Goal: Transaction & Acquisition: Purchase product/service

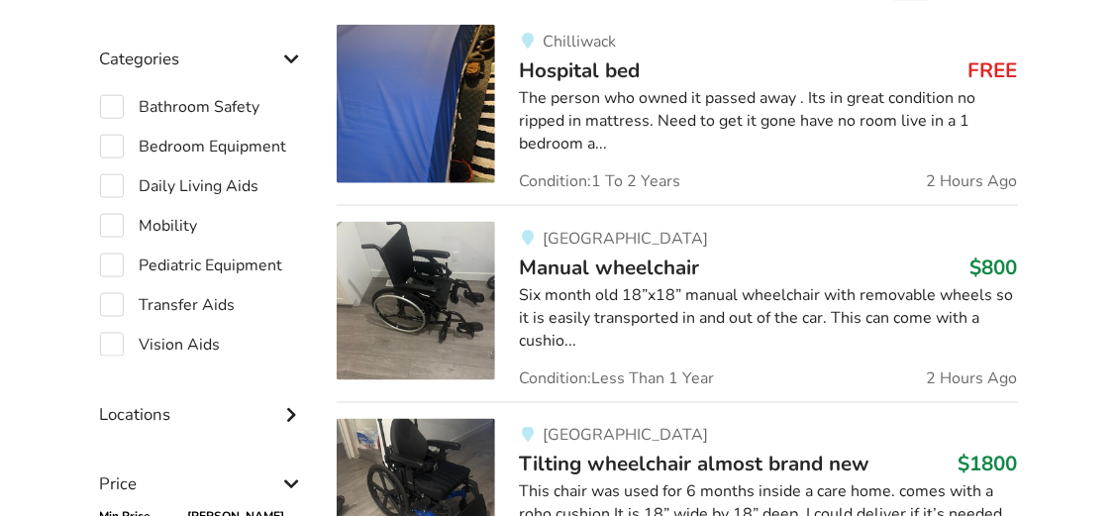
scroll to position [539, 0]
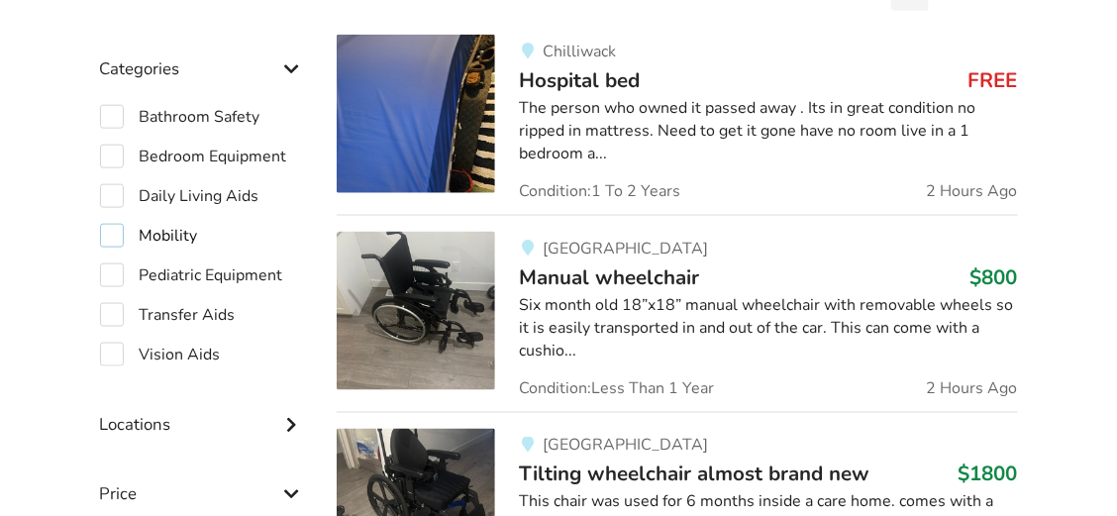
click at [178, 237] on label "Mobility" at bounding box center [149, 236] width 98 height 24
checkbox input "true"
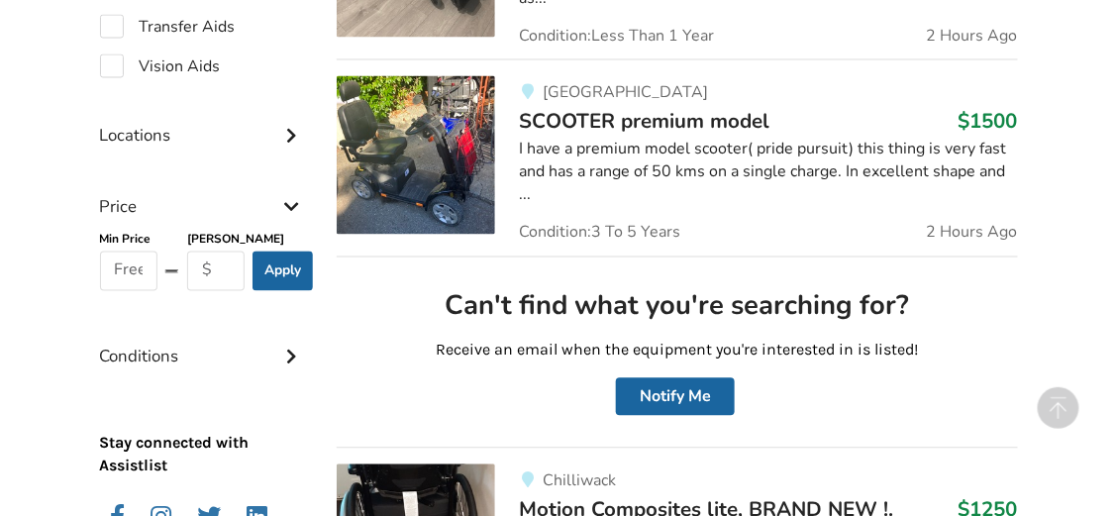
scroll to position [901, 0]
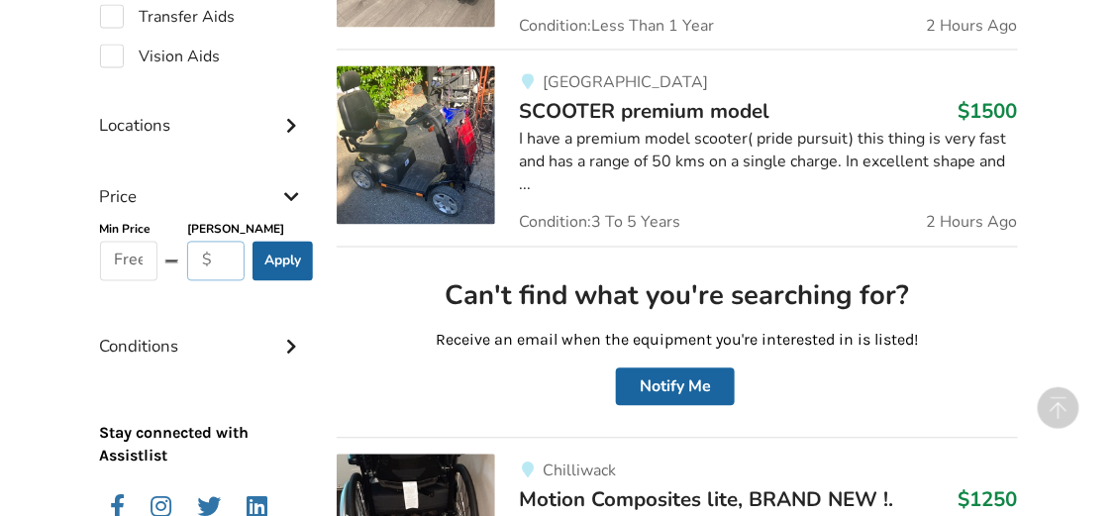
click at [218, 263] on input "text" at bounding box center [216, 262] width 58 height 40
type input "20"
click at [283, 252] on button "Apply" at bounding box center [283, 262] width 60 height 40
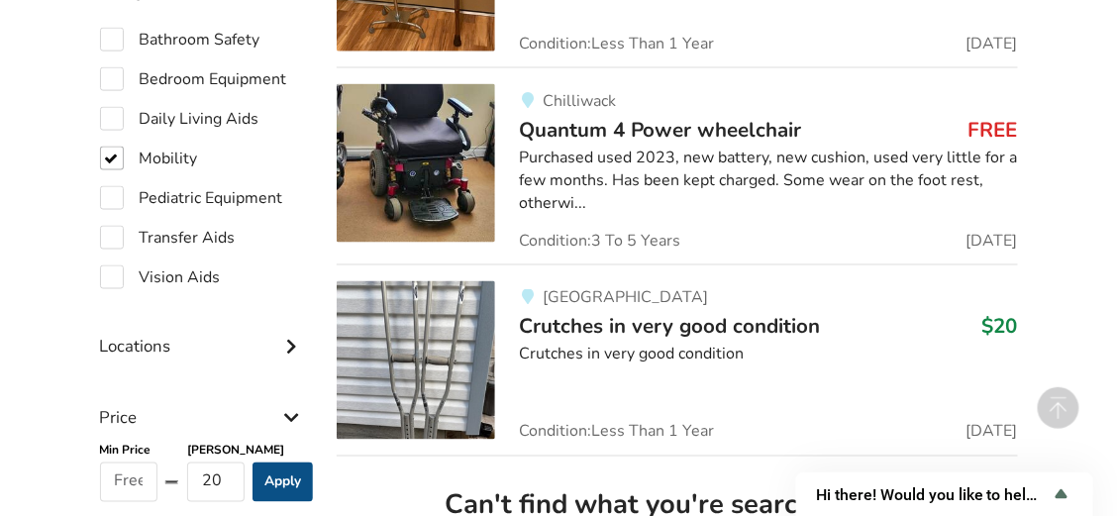
scroll to position [655, 0]
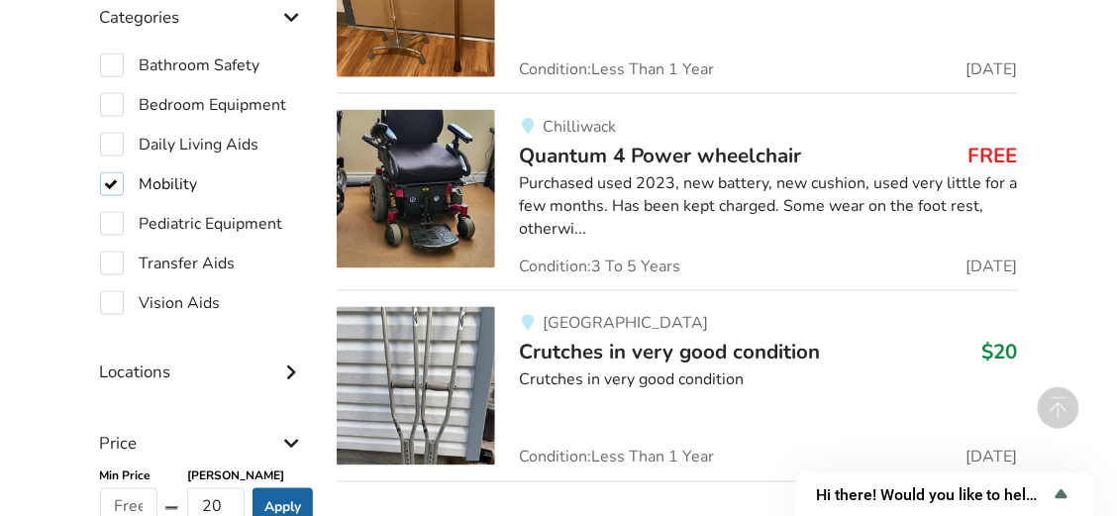
click at [110, 188] on label "Mobility" at bounding box center [149, 184] width 98 height 24
checkbox input "false"
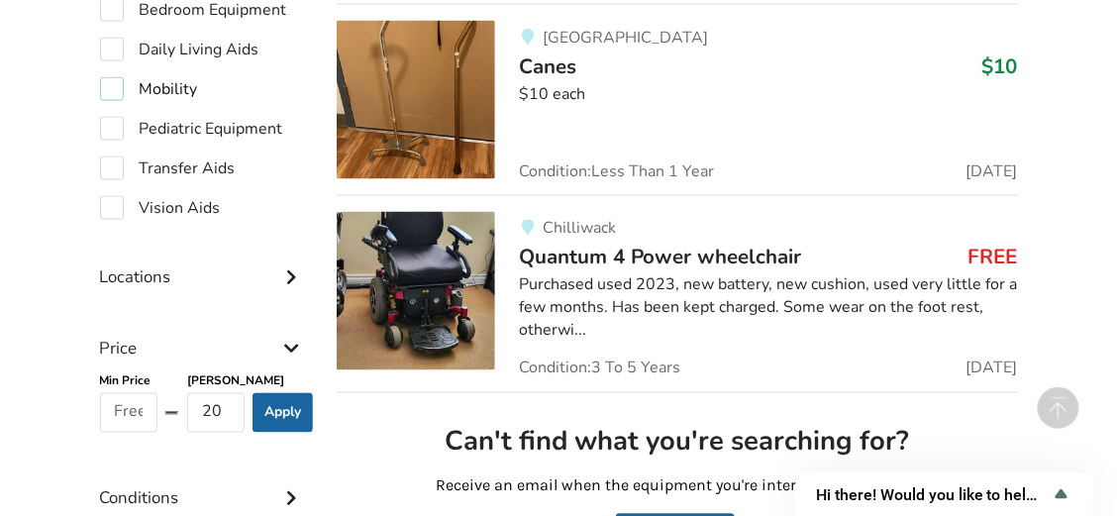
scroll to position [754, 0]
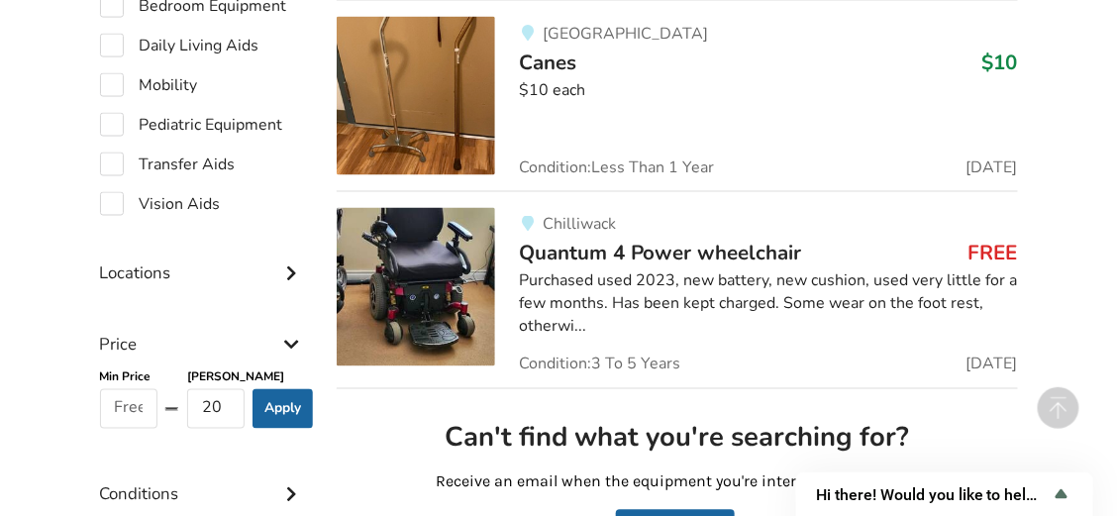
click at [747, 303] on div "Purchased used 2023, new battery, new cushion, used very little for a few month…" at bounding box center [768, 304] width 498 height 68
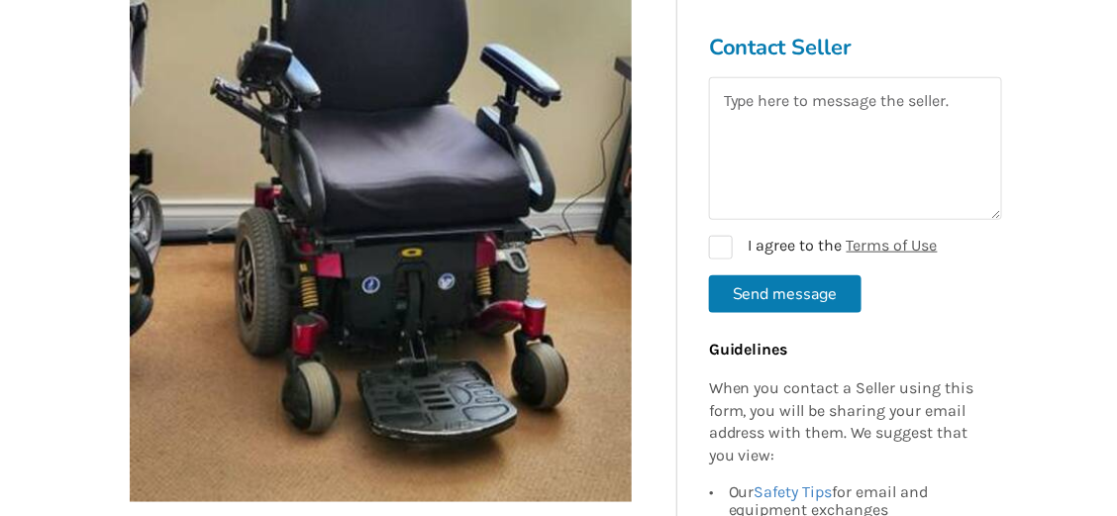
scroll to position [396, 0]
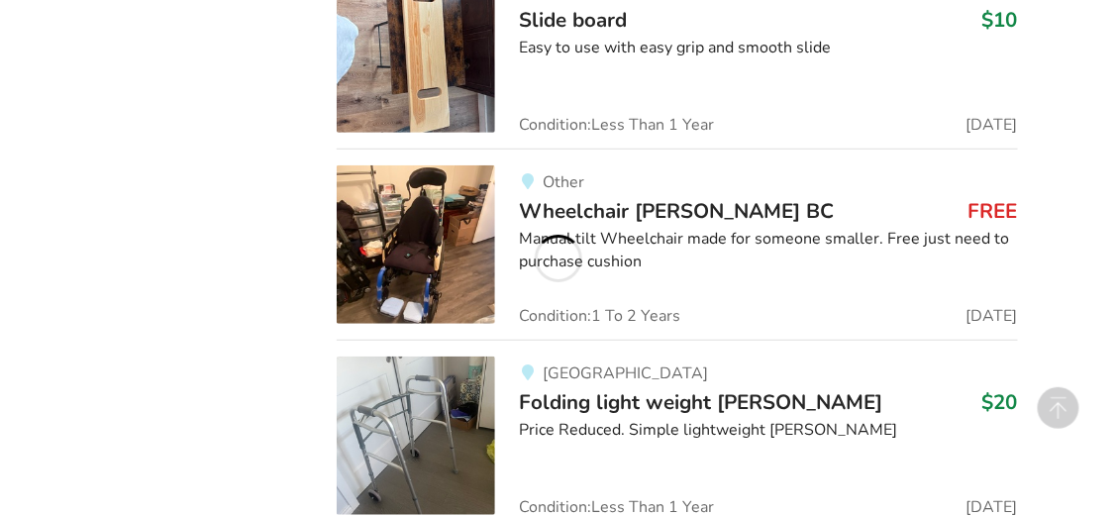
scroll to position [2239, 0]
